Goal: Task Accomplishment & Management: Manage account settings

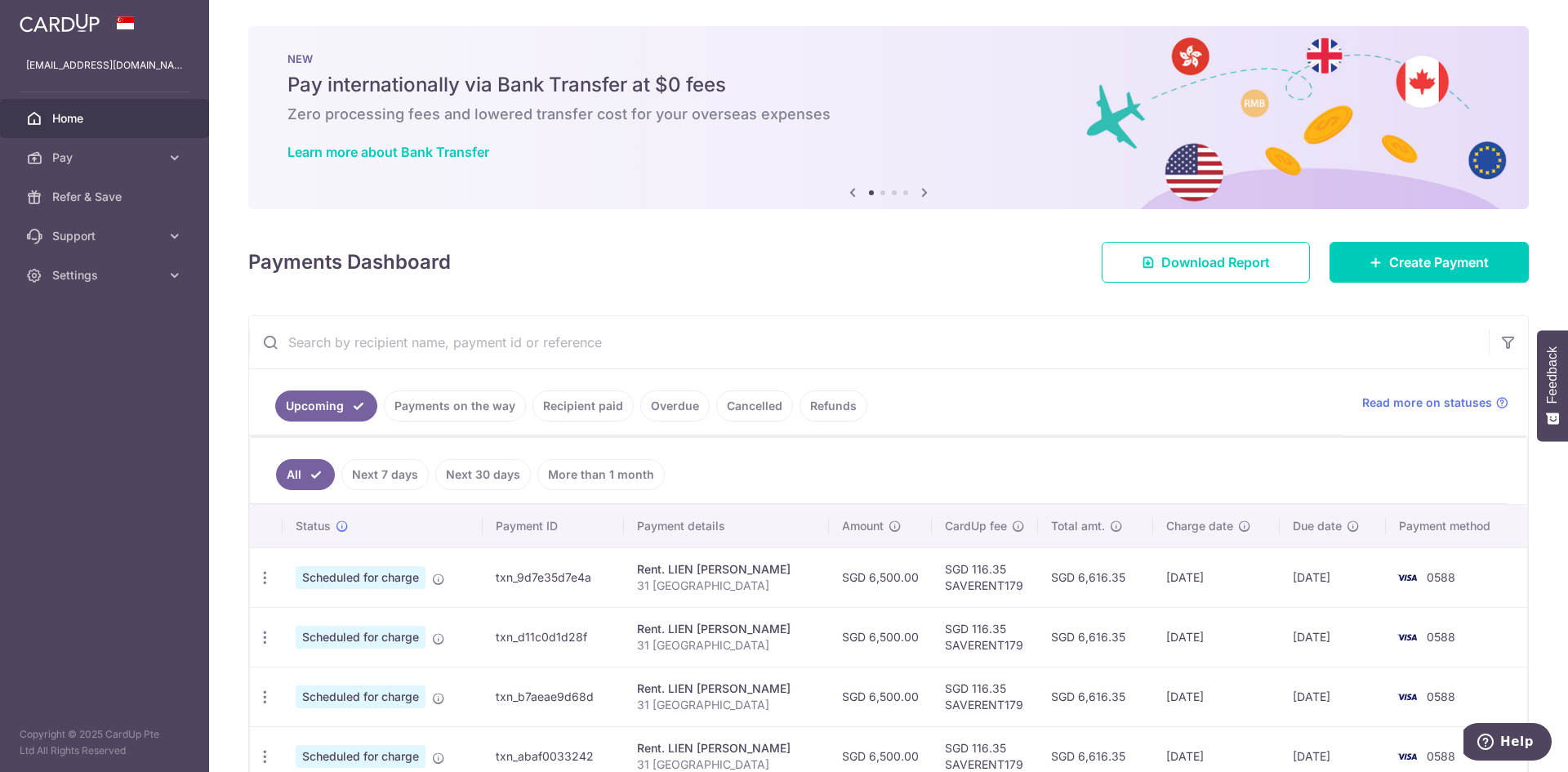
scroll to position [76, 0]
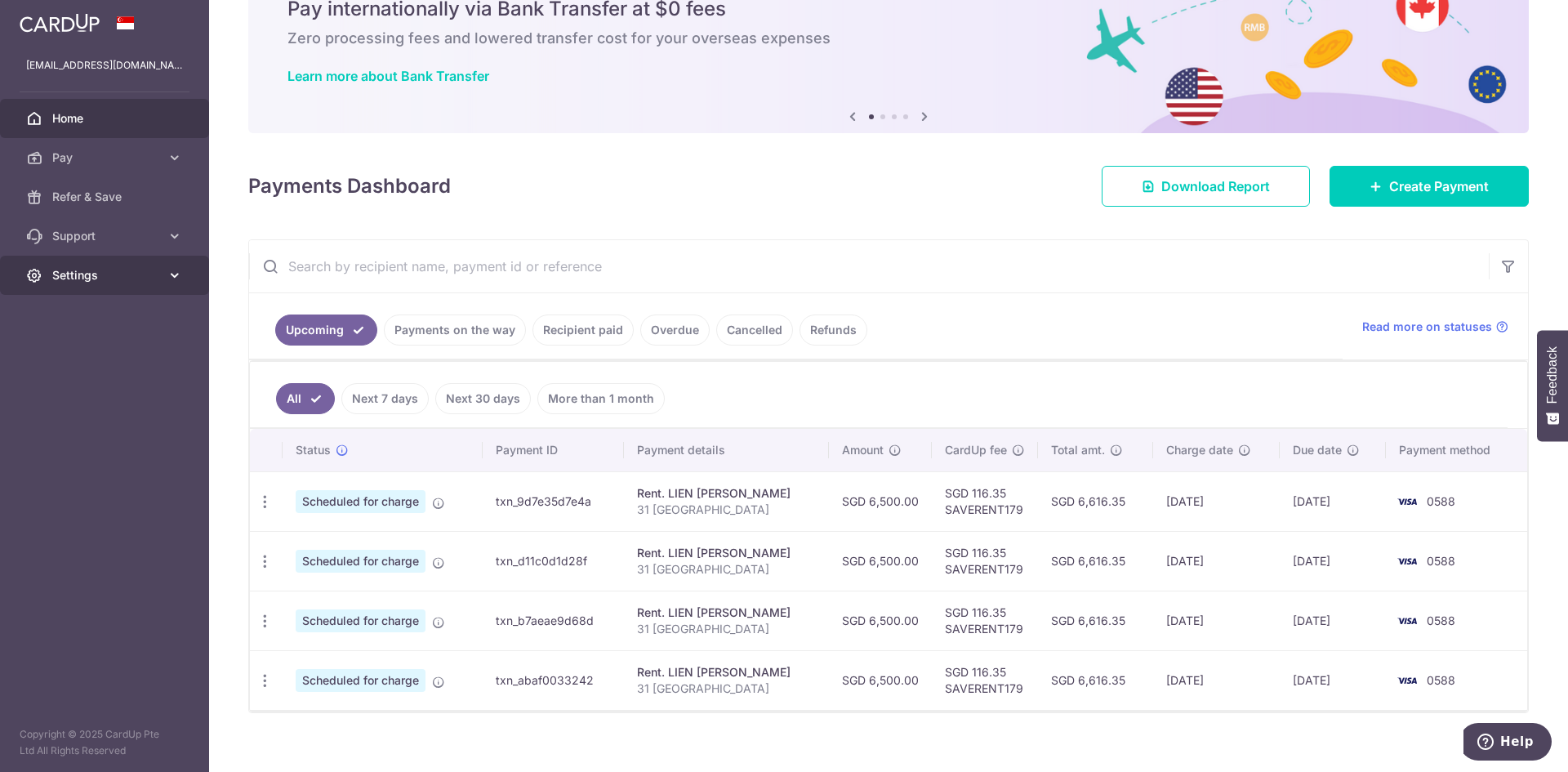
click at [71, 270] on span "Settings" at bounding box center [106, 274] width 108 height 16
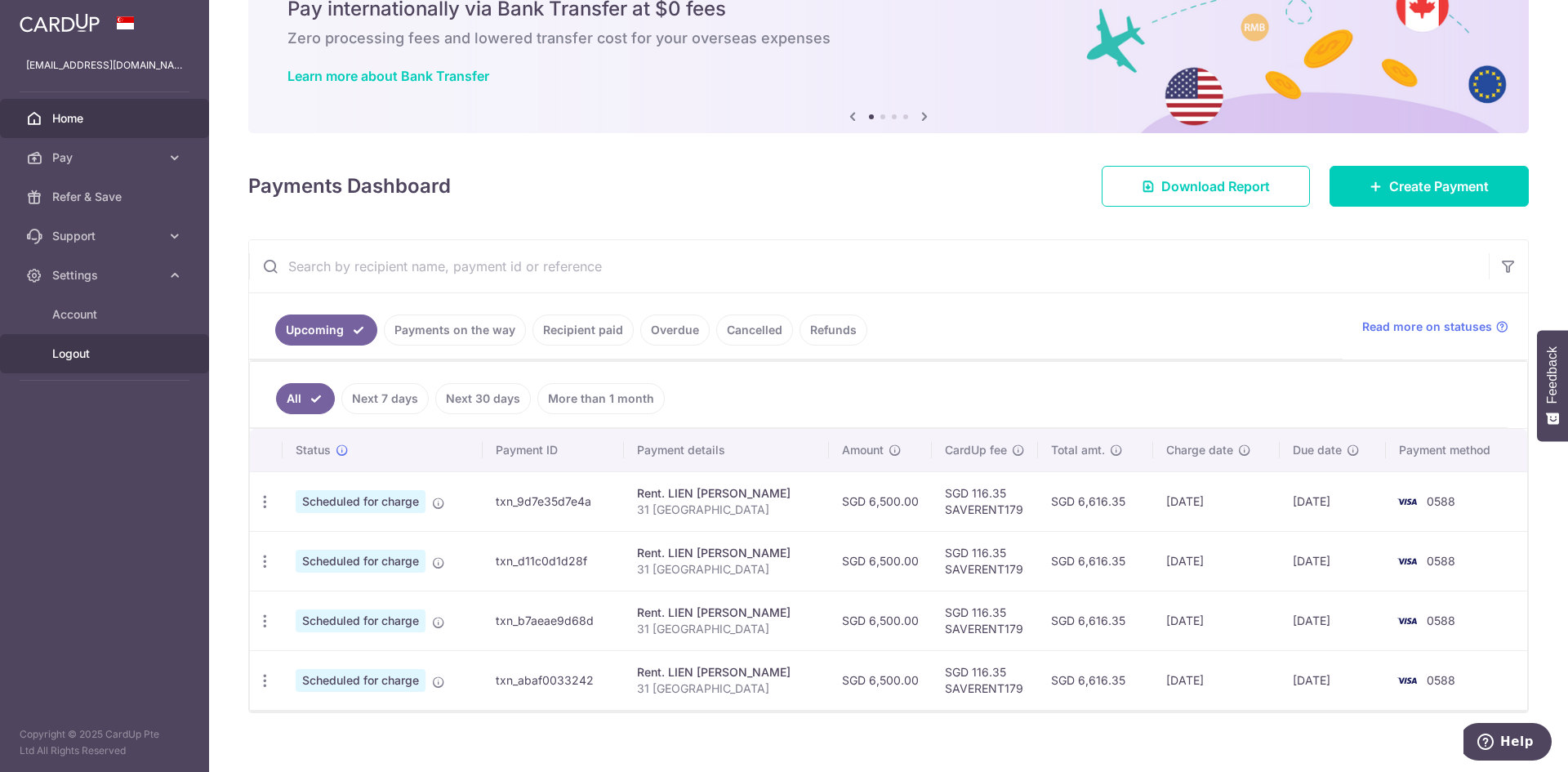
click at [72, 349] on span "Logout" at bounding box center [106, 353] width 108 height 16
